Goal: Transaction & Acquisition: Obtain resource

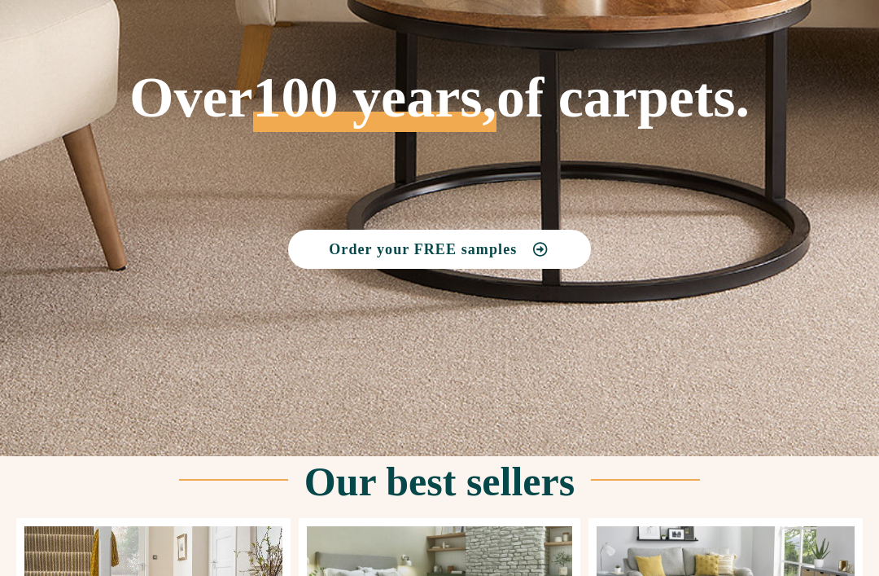
scroll to position [187, 0]
click at [395, 245] on span "Order your FREE samples" at bounding box center [423, 249] width 188 height 15
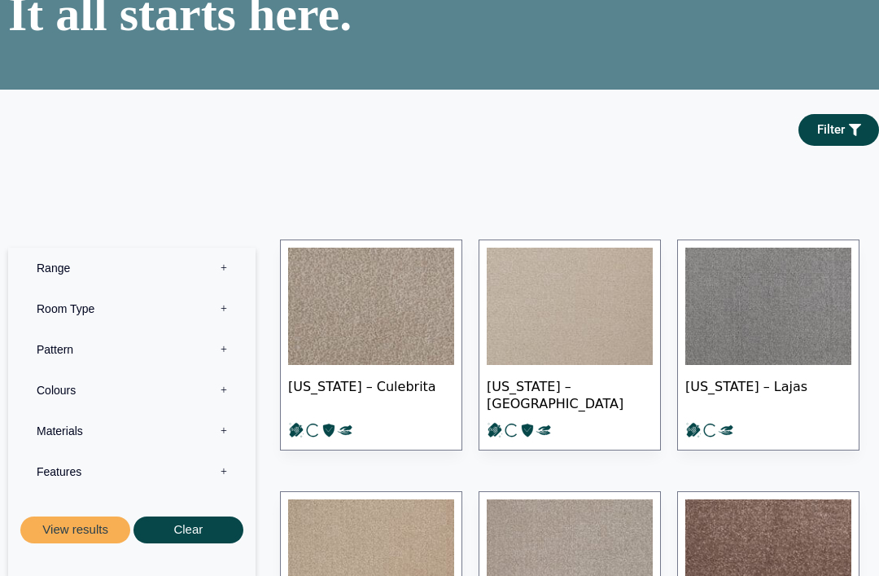
scroll to position [142, 0]
click at [843, 136] on span "Filter" at bounding box center [832, 130] width 28 height 12
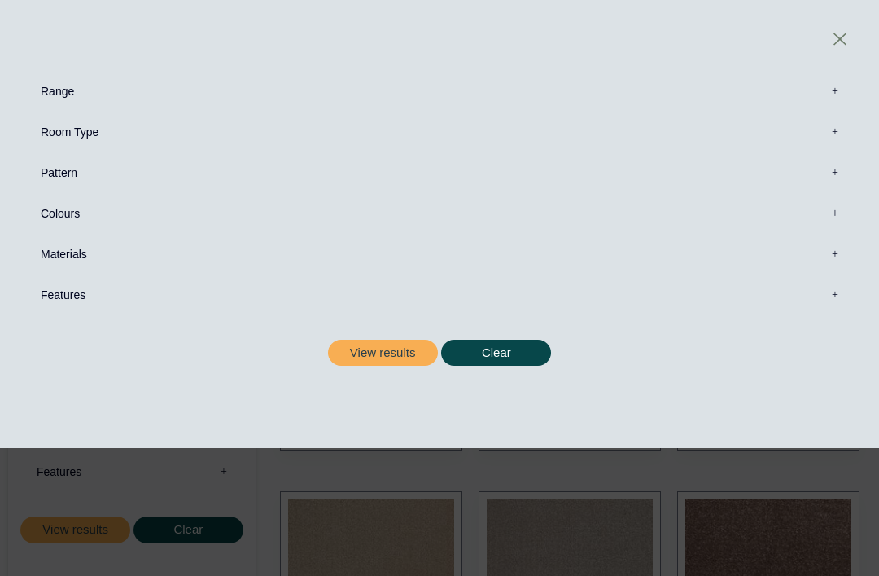
click at [832, 94] on label "Range 0" at bounding box center [439, 91] width 831 height 41
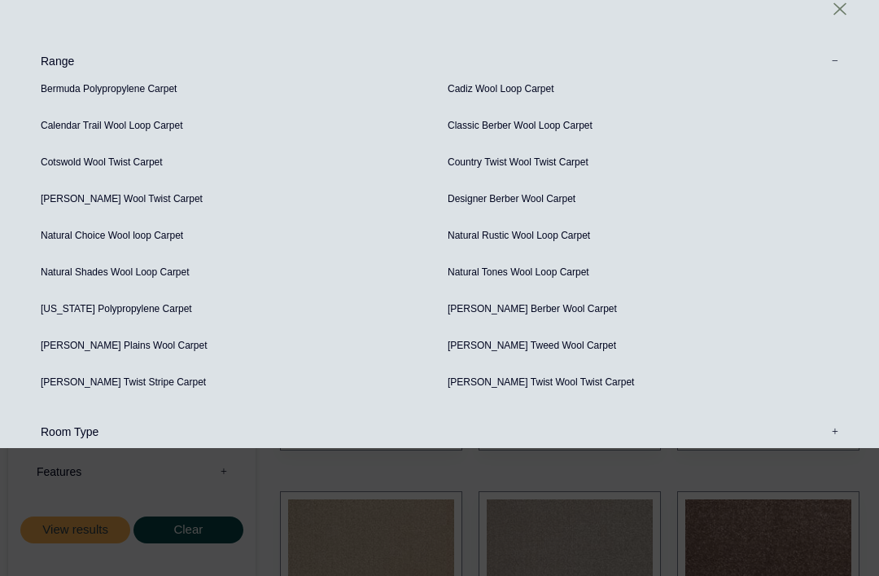
scroll to position [31, 0]
click at [840, 9] on icon at bounding box center [840, 8] width 13 height 12
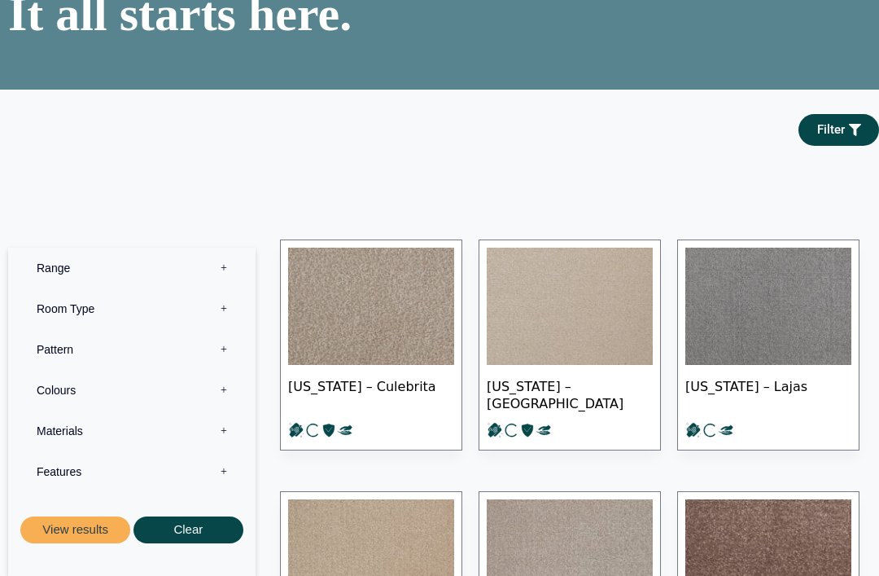
click at [830, 146] on link "Filter" at bounding box center [839, 130] width 81 height 32
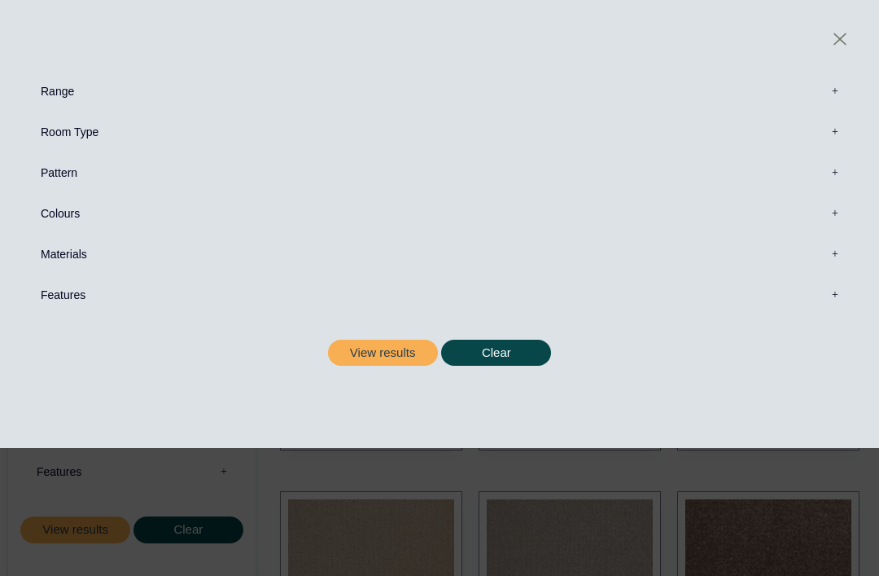
click at [847, 39] on link at bounding box center [840, 38] width 29 height 29
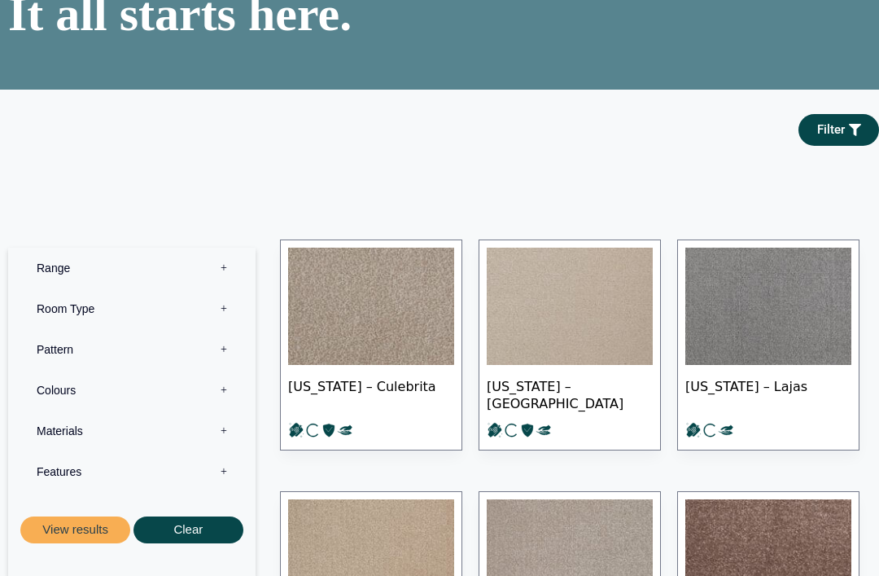
click at [849, 136] on icon at bounding box center [855, 130] width 12 height 12
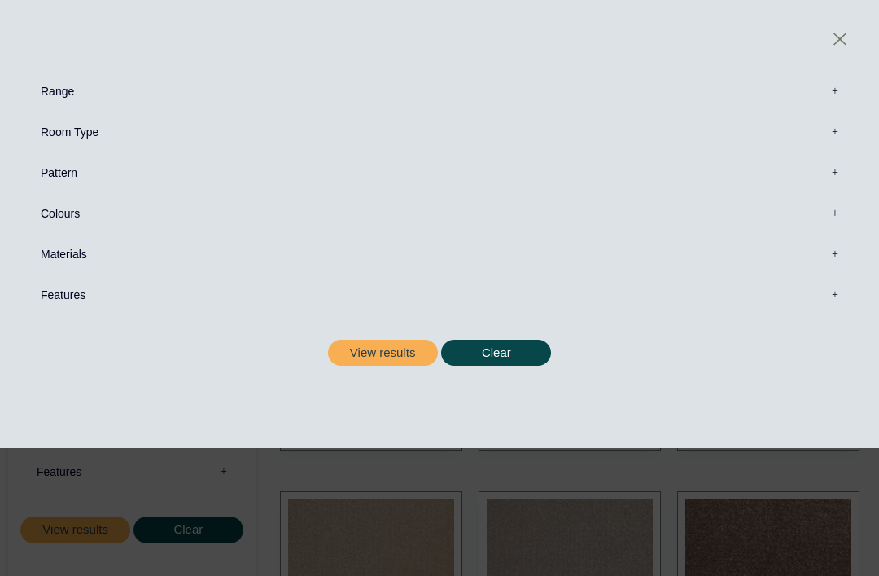
click at [841, 89] on label "Range 0" at bounding box center [439, 91] width 831 height 41
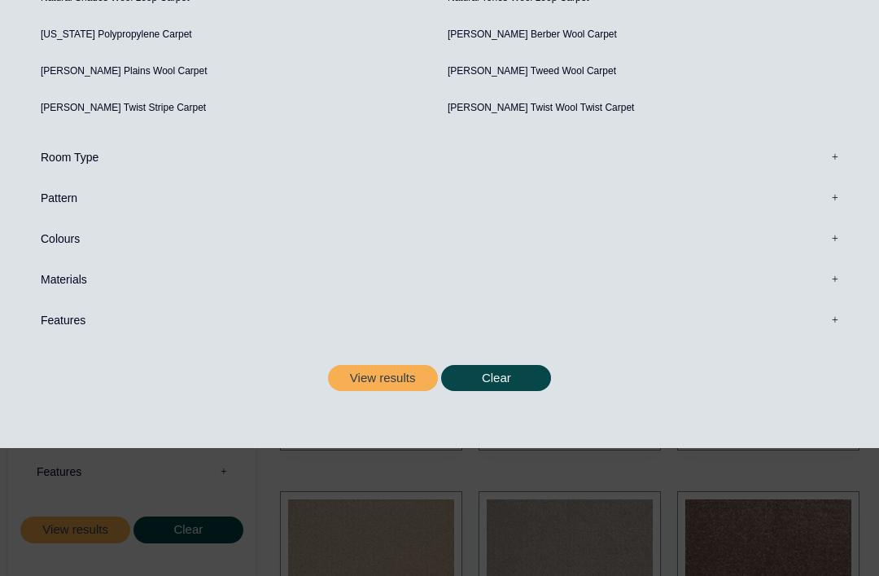
scroll to position [304, 0]
click at [379, 374] on button "View results" at bounding box center [383, 379] width 110 height 27
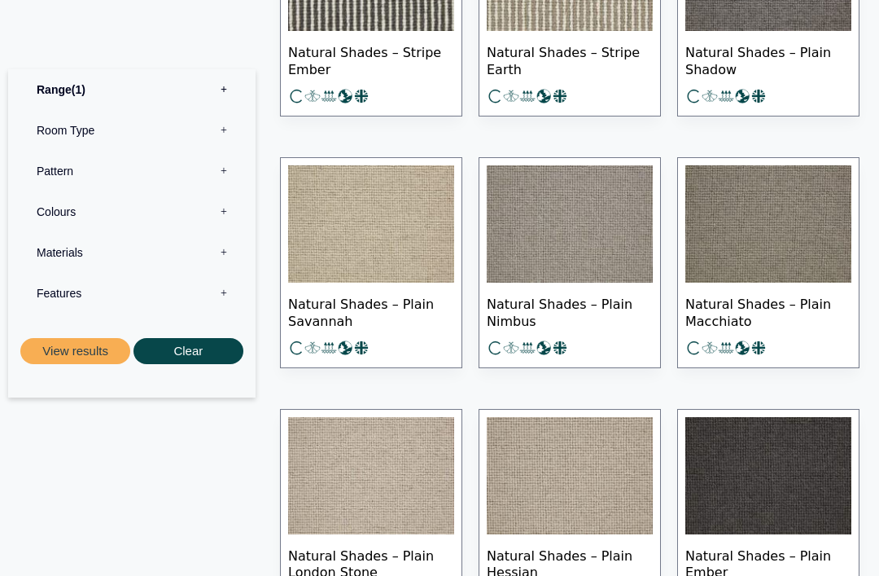
scroll to position [1239, 0]
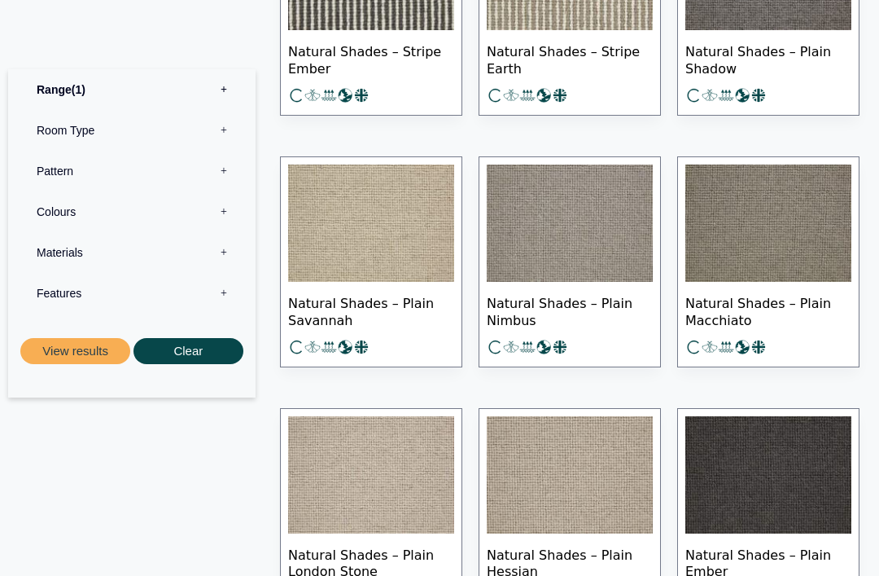
click at [550, 310] on span "Natural Shades – Plain Nimbus" at bounding box center [570, 311] width 166 height 57
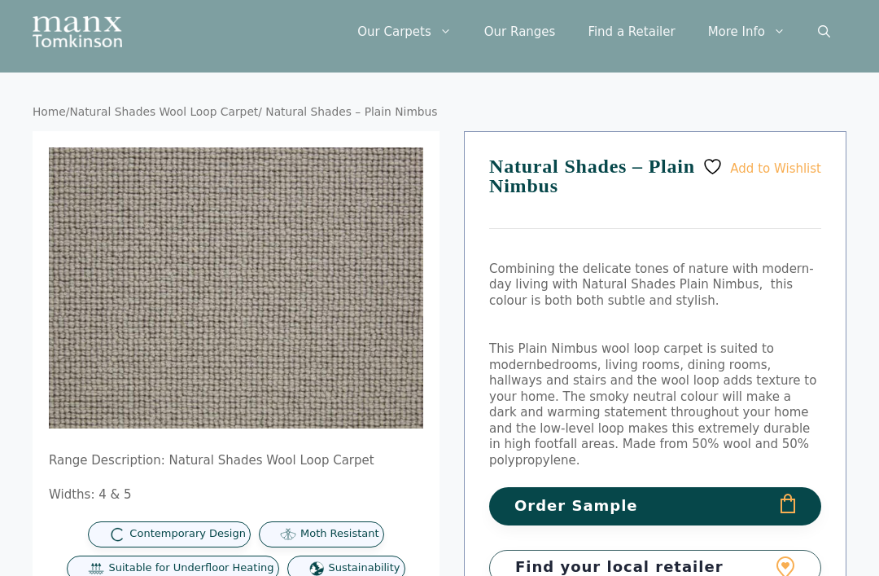
scroll to position [42, 0]
click at [726, 494] on button "Order Sample" at bounding box center [655, 506] width 332 height 38
